Goal: Navigation & Orientation: Find specific page/section

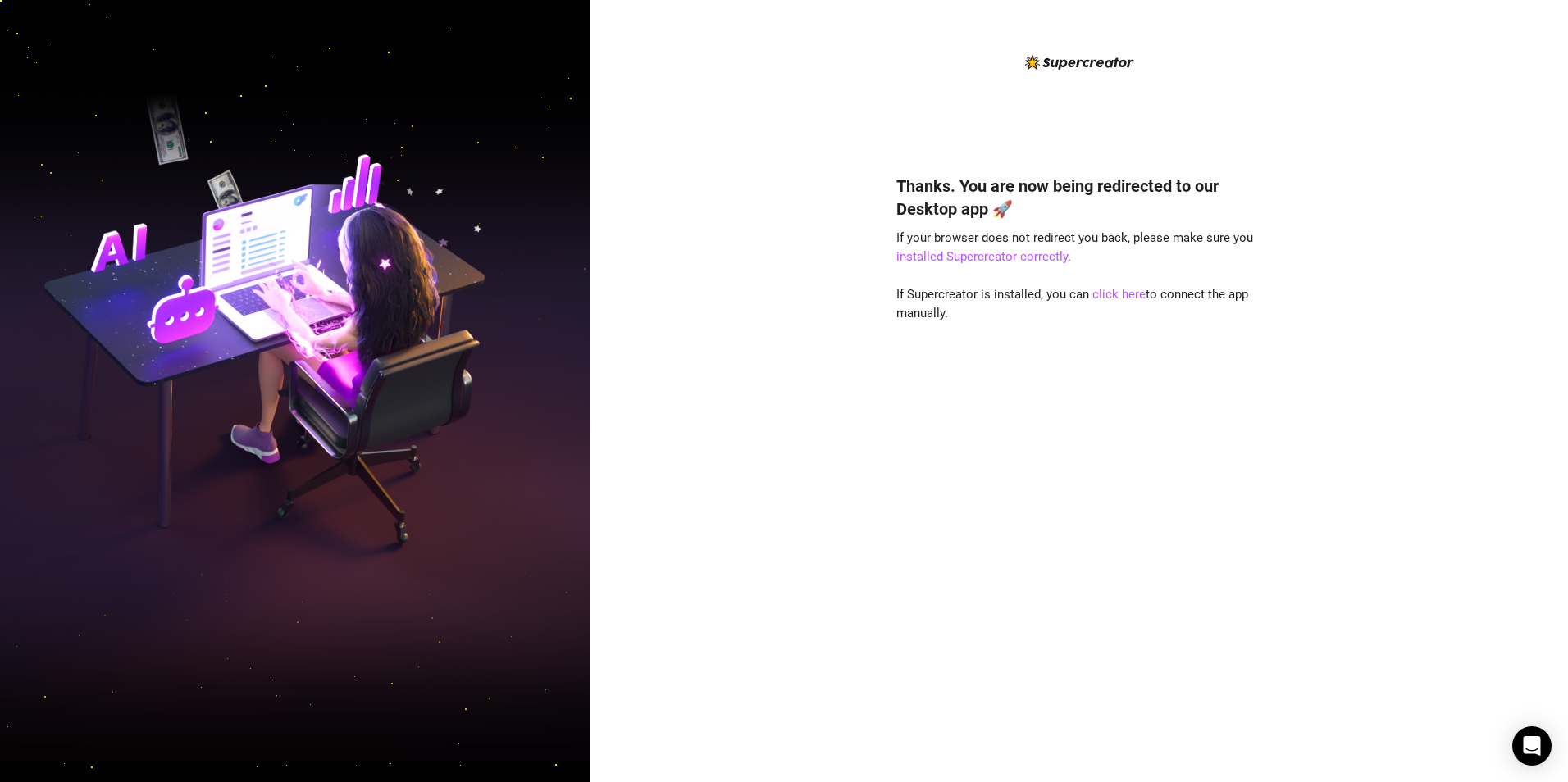
click at [1107, 303] on div "Thanks. You are now being redirected to our Desktop app 🚀 If your browser does …" at bounding box center [1079, 454] width 366 height 603
click at [1118, 297] on link "click here" at bounding box center [1118, 294] width 53 height 15
